Goal: Book appointment/travel/reservation

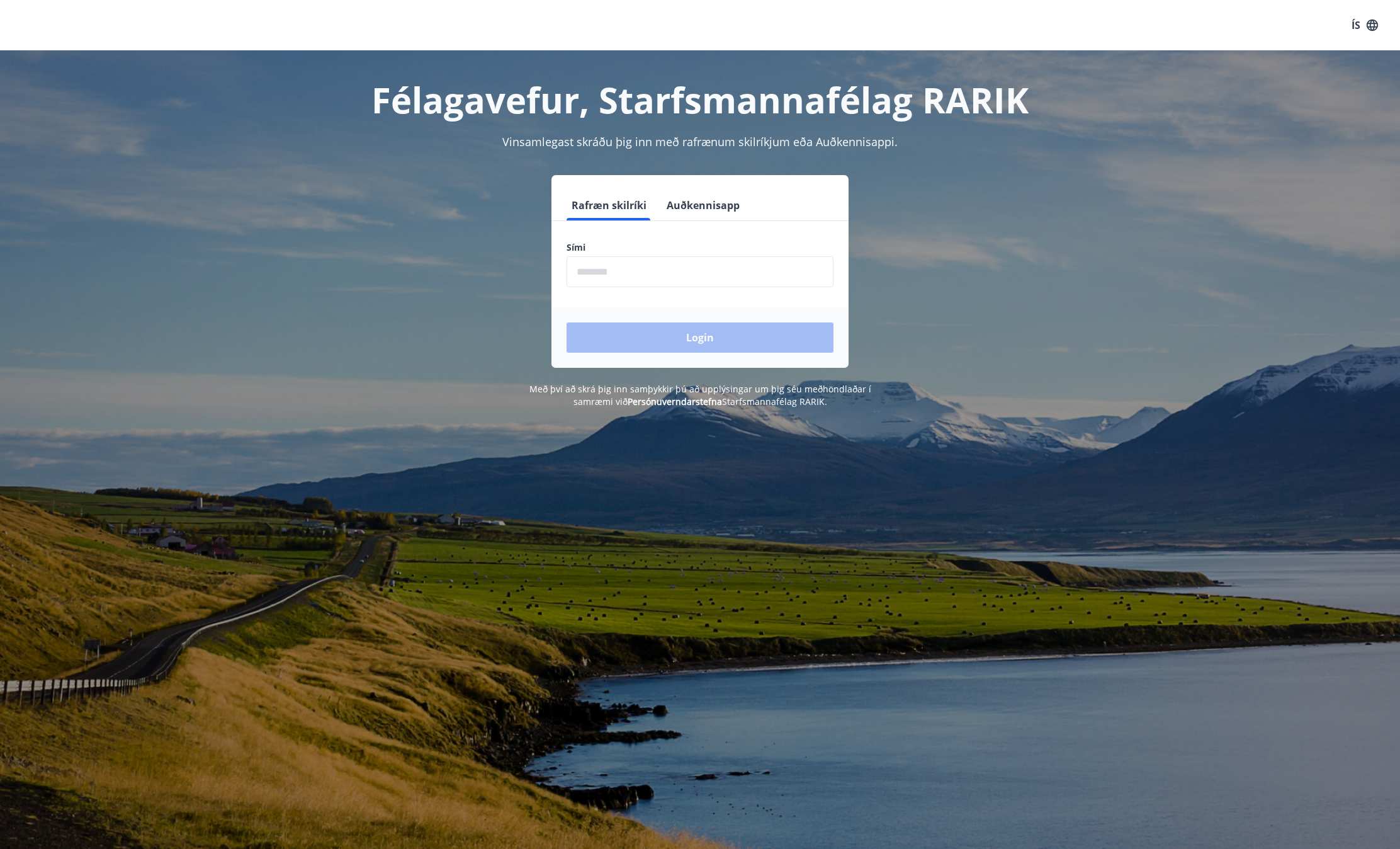
click at [696, 281] on input "phone" at bounding box center [700, 272] width 267 height 31
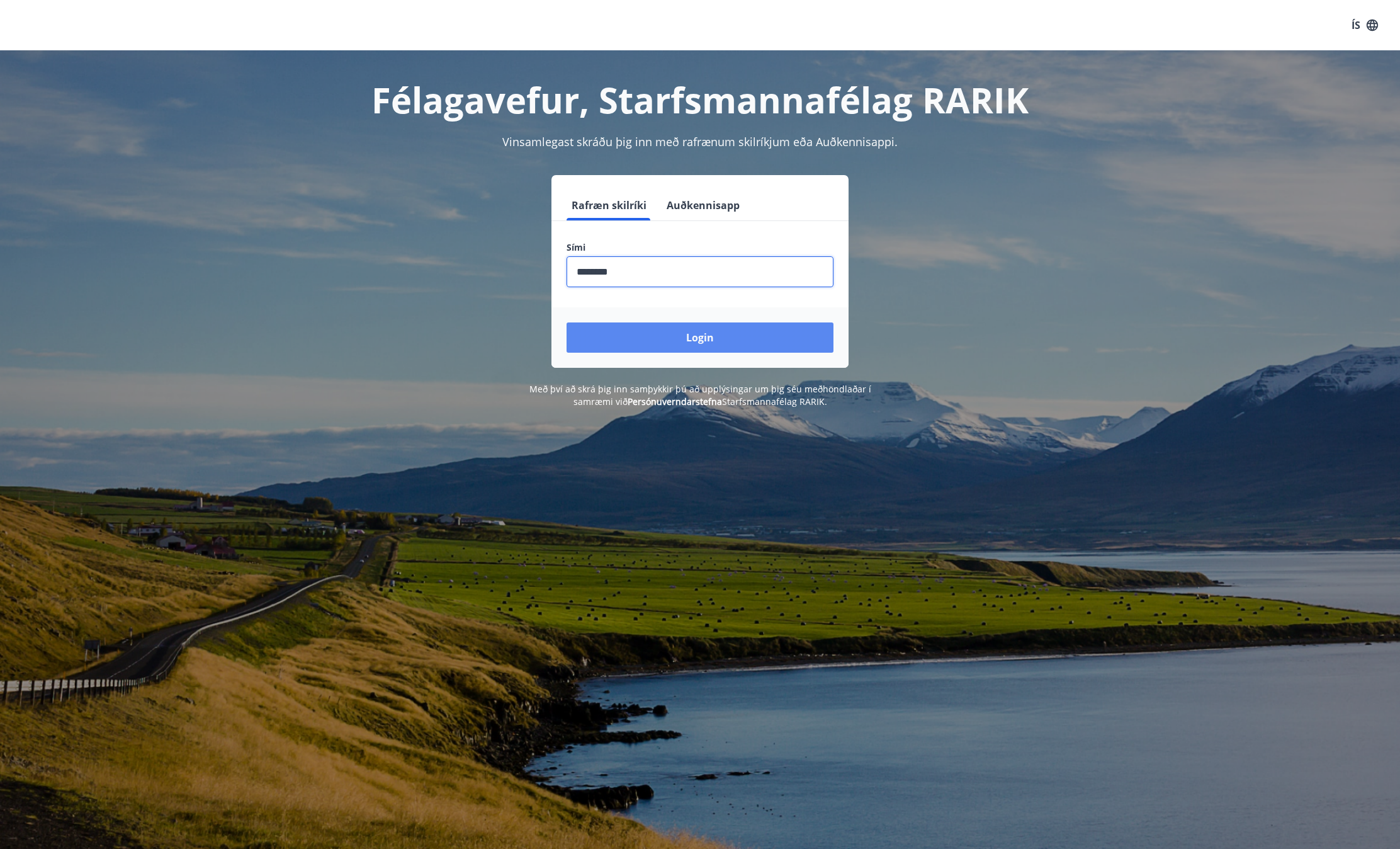
type input "********"
click at [698, 337] on button "Login" at bounding box center [700, 337] width 267 height 30
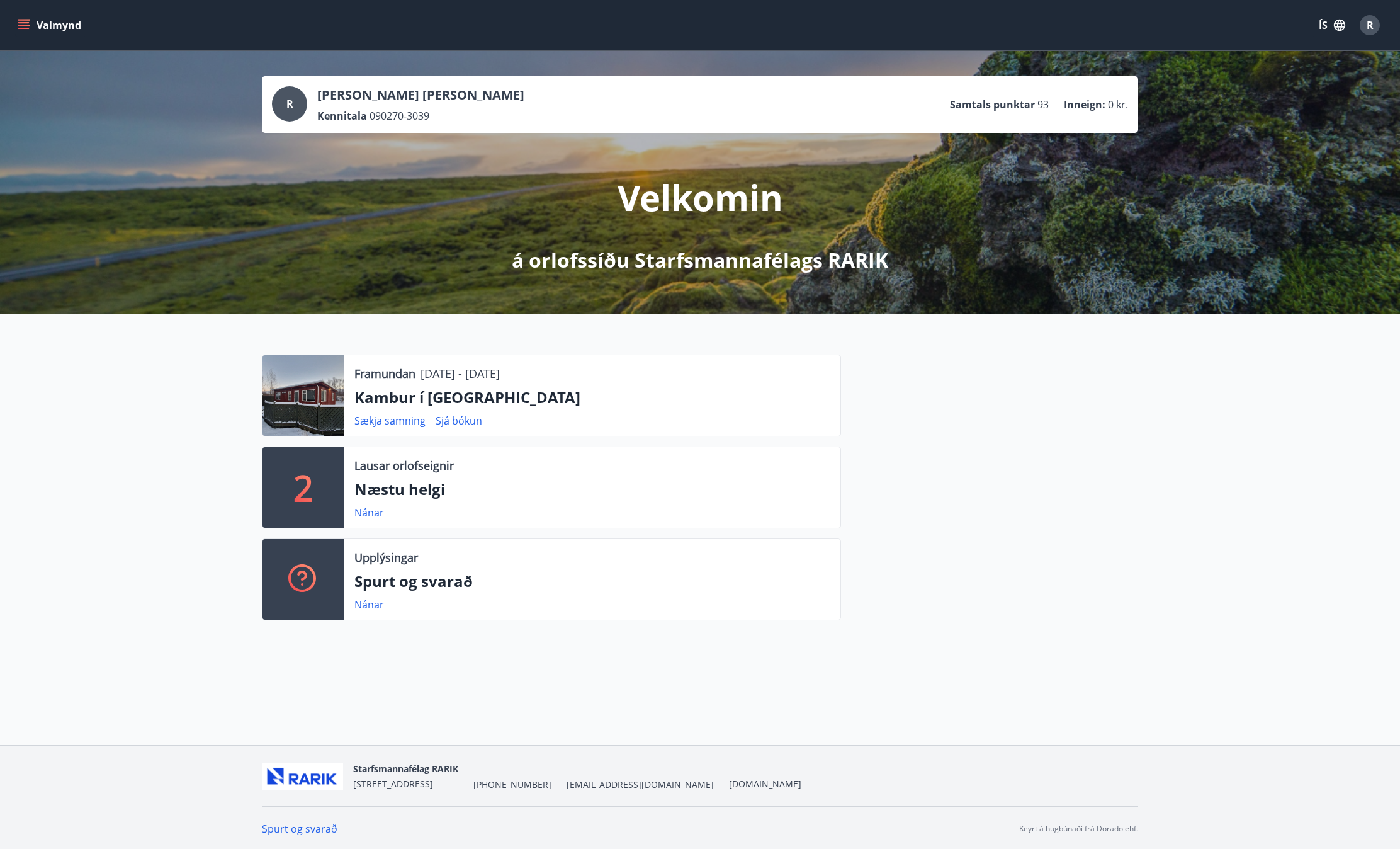
click at [23, 24] on icon "menu" at bounding box center [24, 25] width 13 height 13
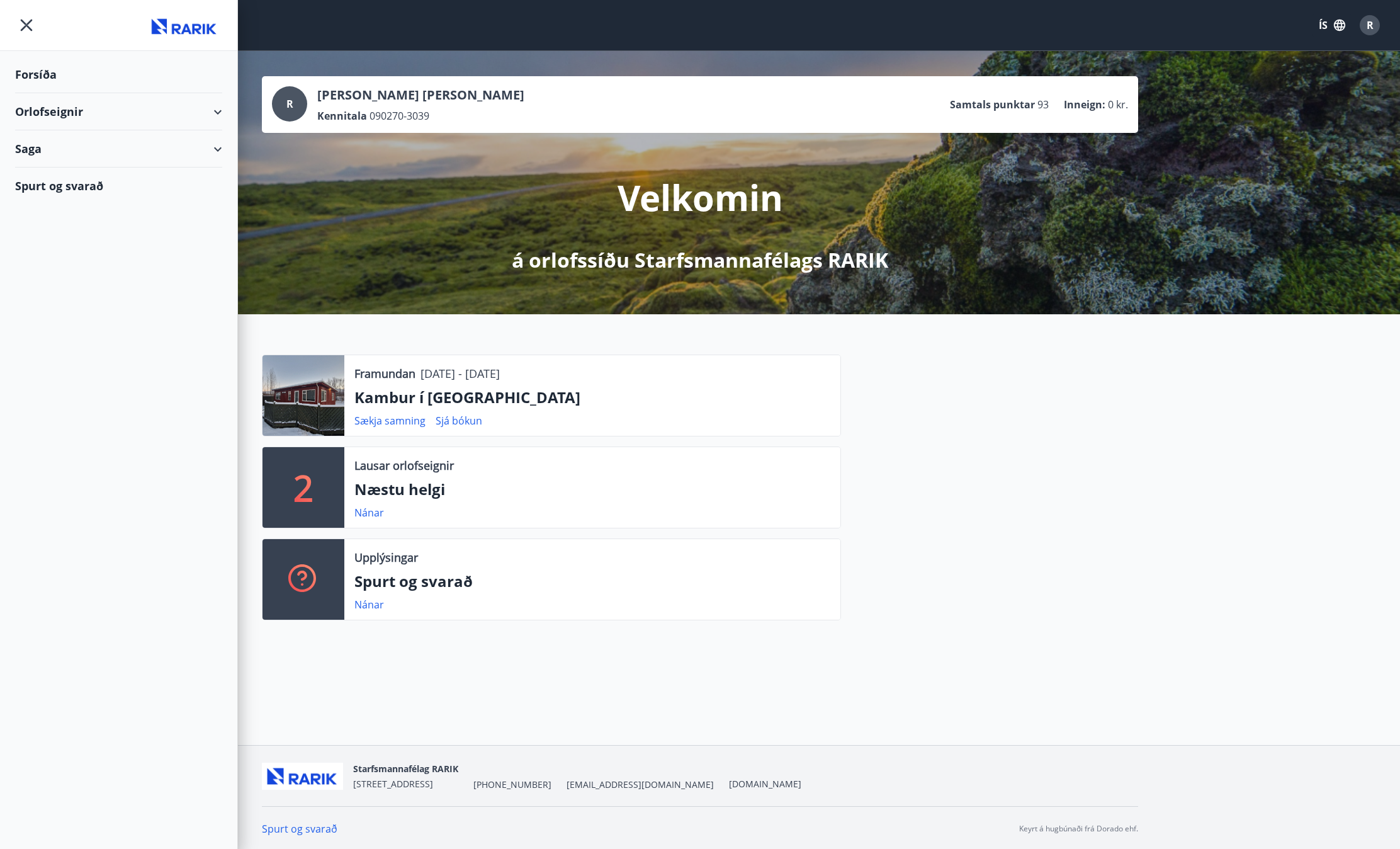
click at [51, 107] on div "Orlofseignir" at bounding box center [118, 111] width 207 height 37
click at [45, 172] on div "Bókunardagatal" at bounding box center [118, 170] width 187 height 26
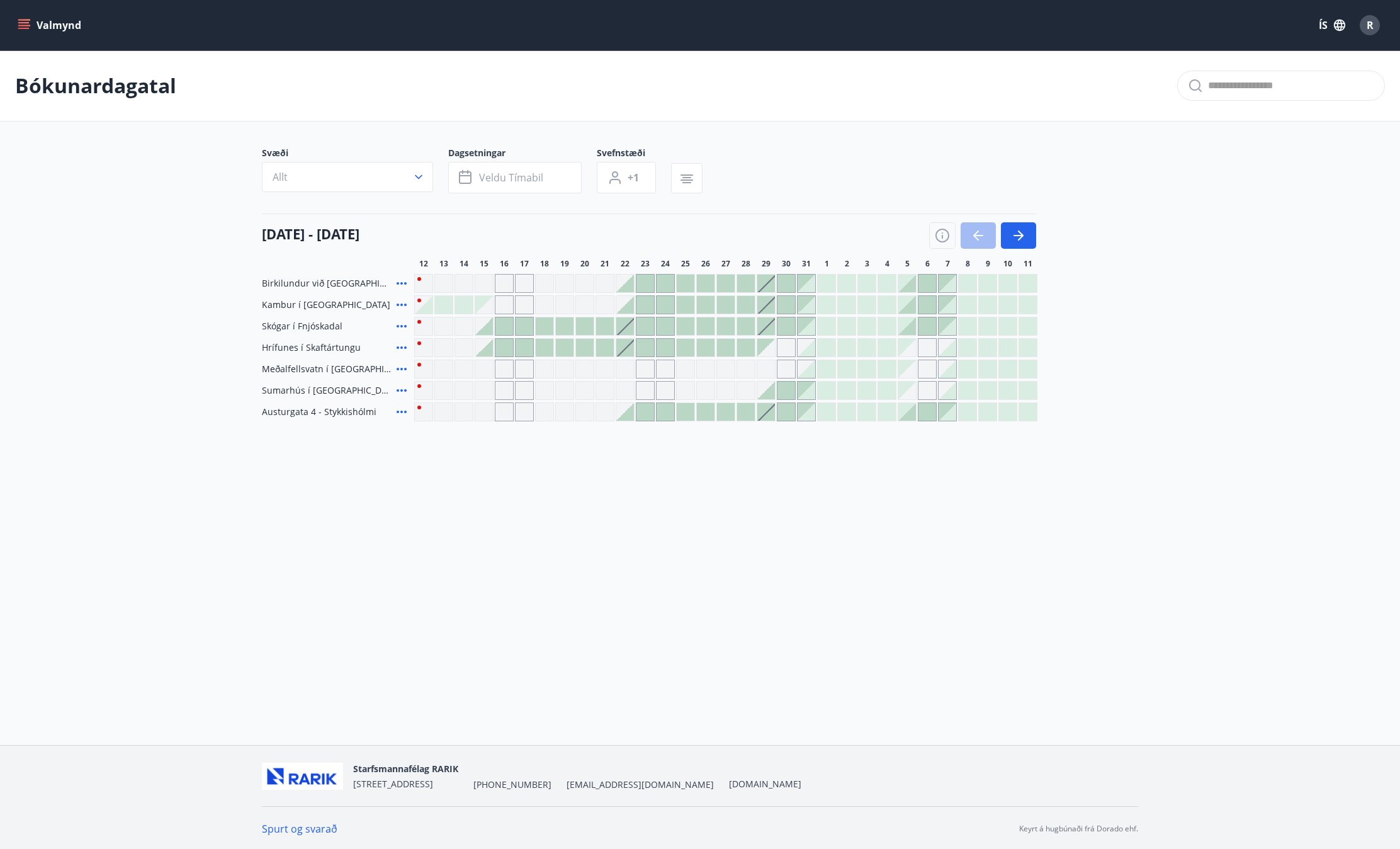
click at [791, 522] on div "Valmynd ÍS R Bókunardagatal Svæði Allt Dagsetningar Veldu tímabil Svefnstæði +1…" at bounding box center [700, 372] width 1400 height 745
click at [944, 235] on icon "button" at bounding box center [942, 235] width 15 height 15
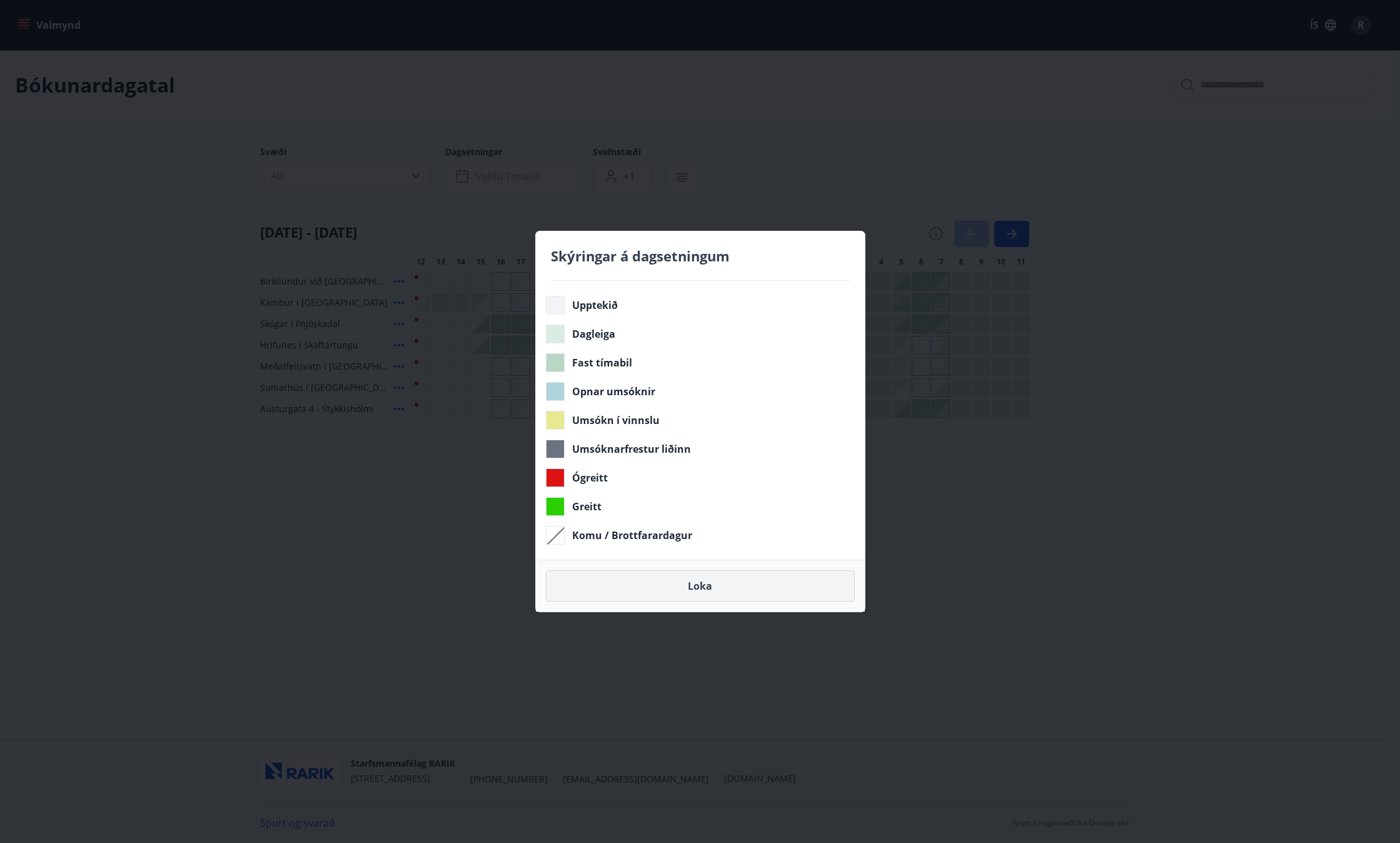
click at [694, 589] on button "Loka" at bounding box center [700, 586] width 309 height 31
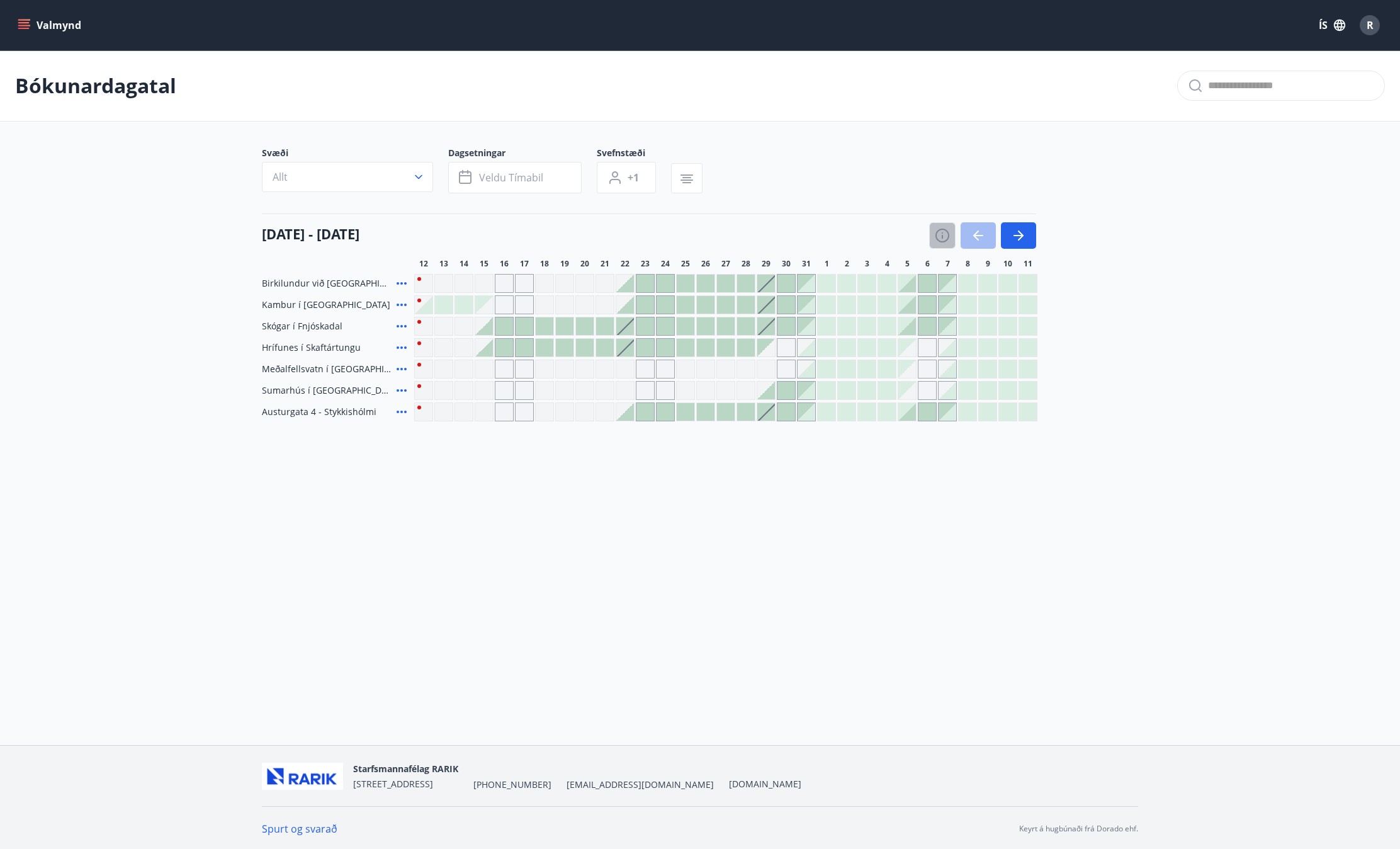
click at [943, 235] on icon "button" at bounding box center [942, 235] width 15 height 15
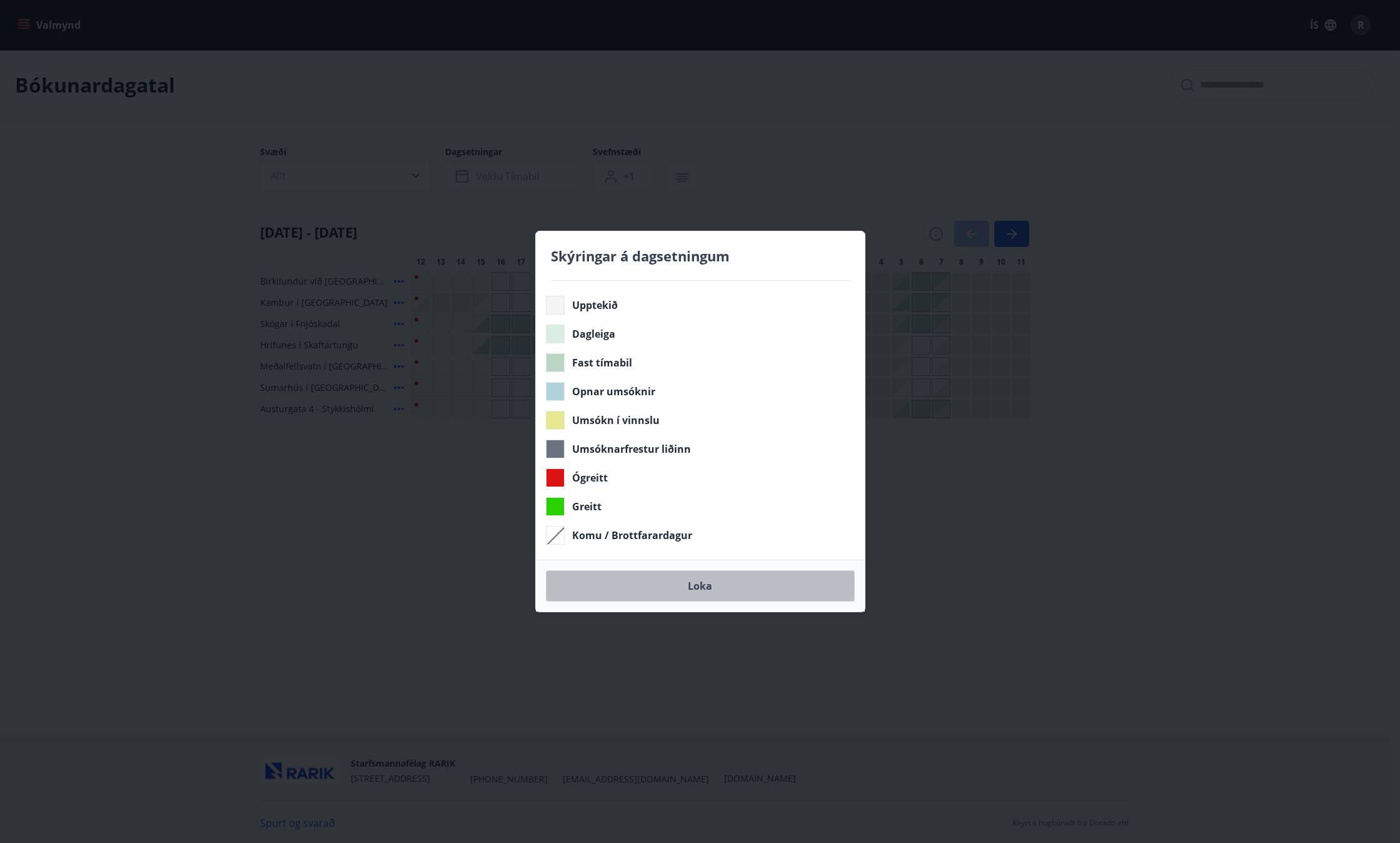
click at [695, 583] on button "Loka" at bounding box center [700, 586] width 309 height 31
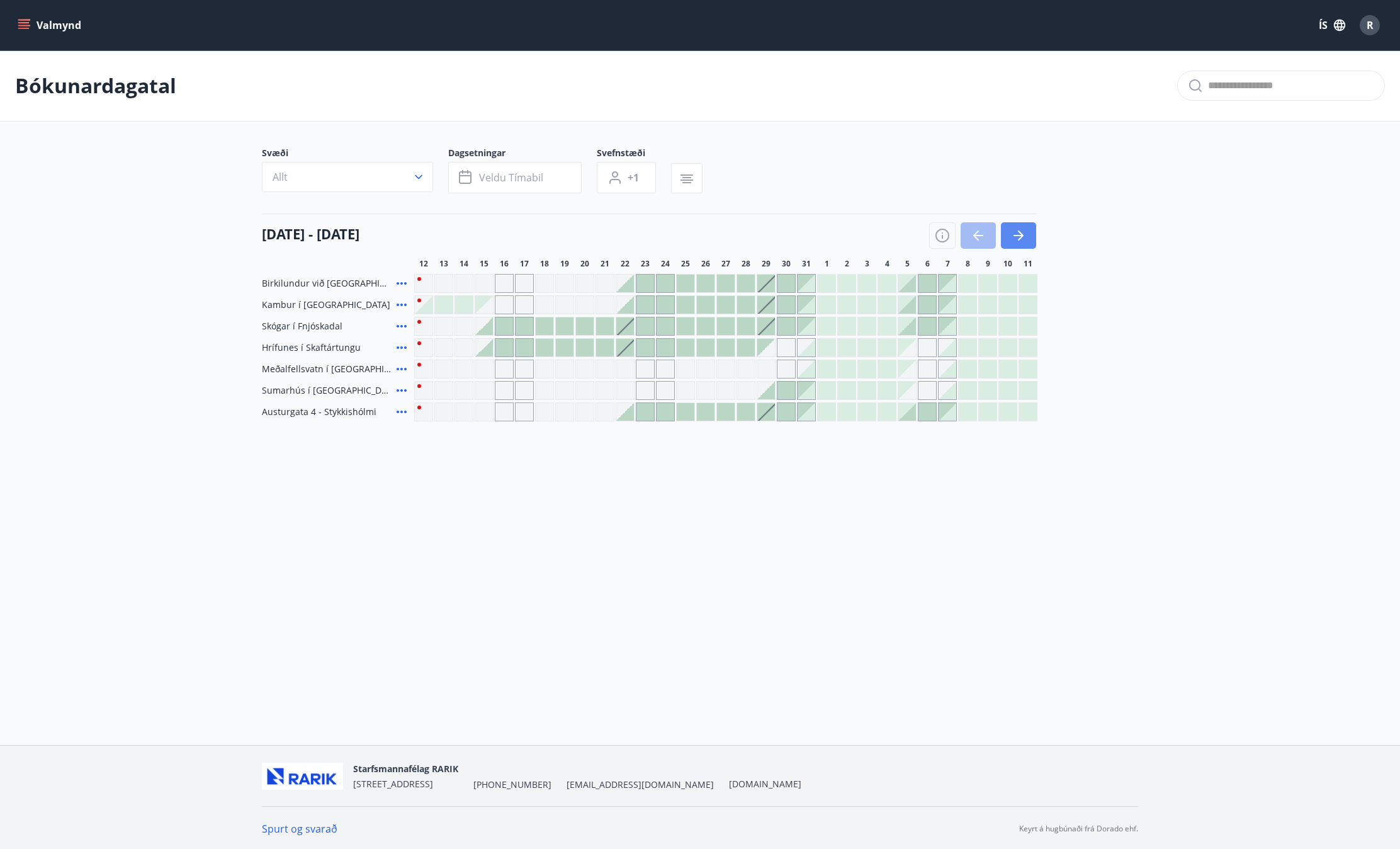
click at [1026, 235] on icon "button" at bounding box center [1019, 235] width 15 height 15
